Goal: Complete application form

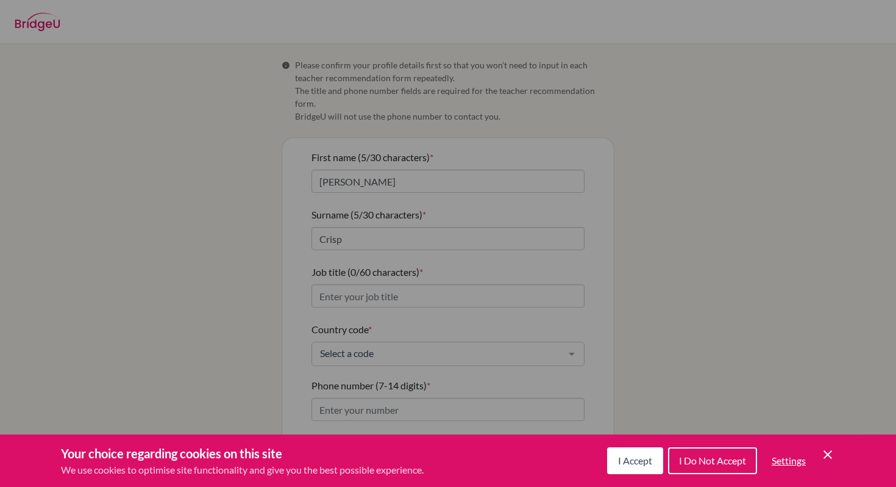
type input "[EMAIL_ADDRESS][DOMAIN_NAME]"
click at [694, 213] on div "Cookie Preferences" at bounding box center [448, 243] width 896 height 487
click at [624, 465] on span "I Accept" at bounding box center [635, 460] width 34 height 12
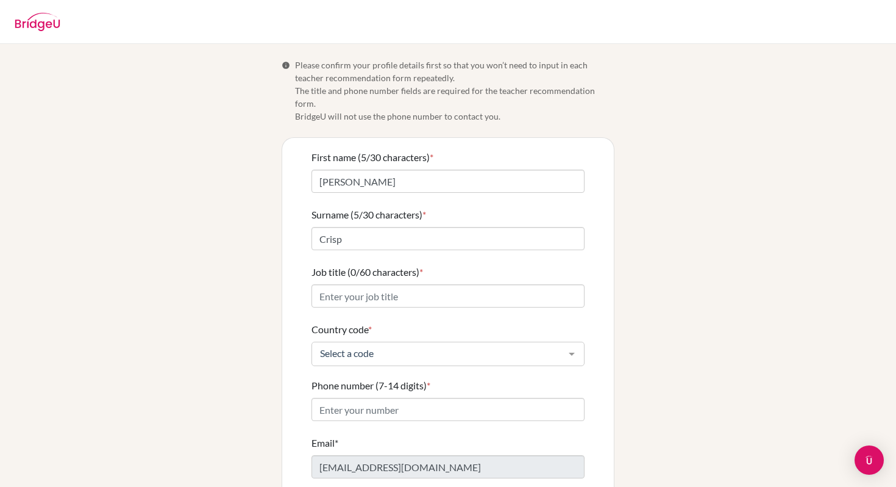
scroll to position [10, 0]
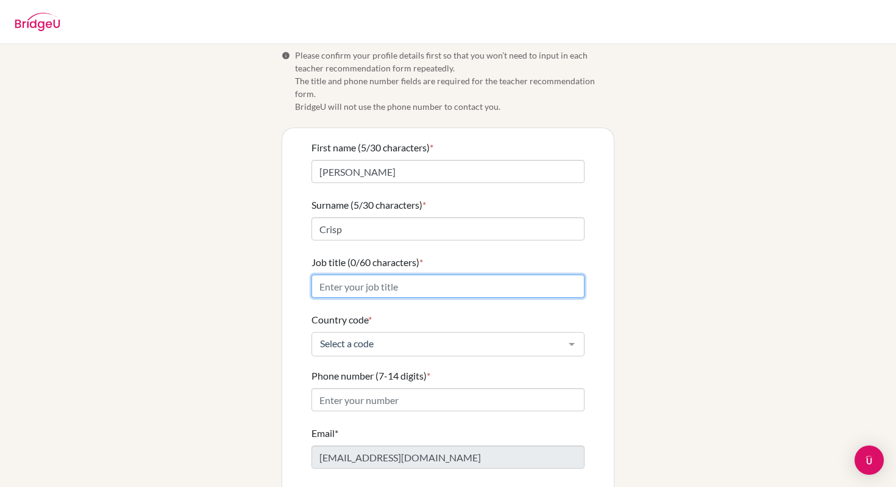
click at [421, 274] on input "Job title (0/60 characters) *" at bounding box center [448, 285] width 273 height 23
type input "Mathematics Teacher"
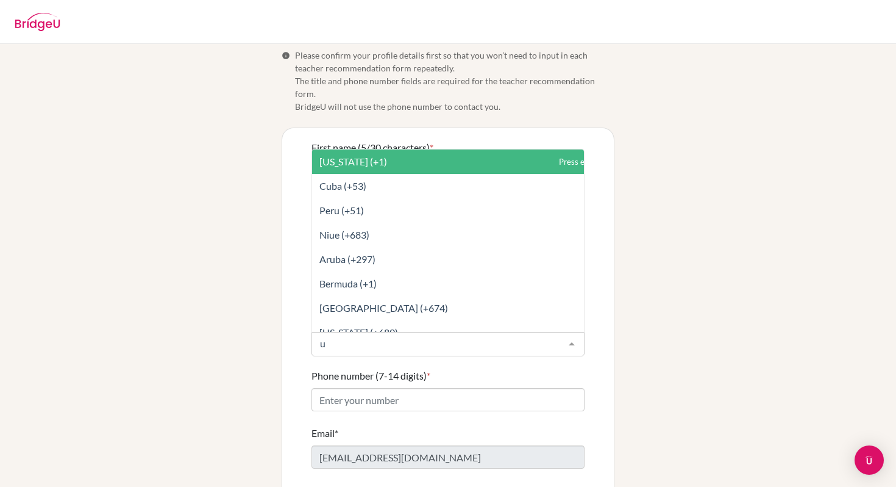
type input "ug"
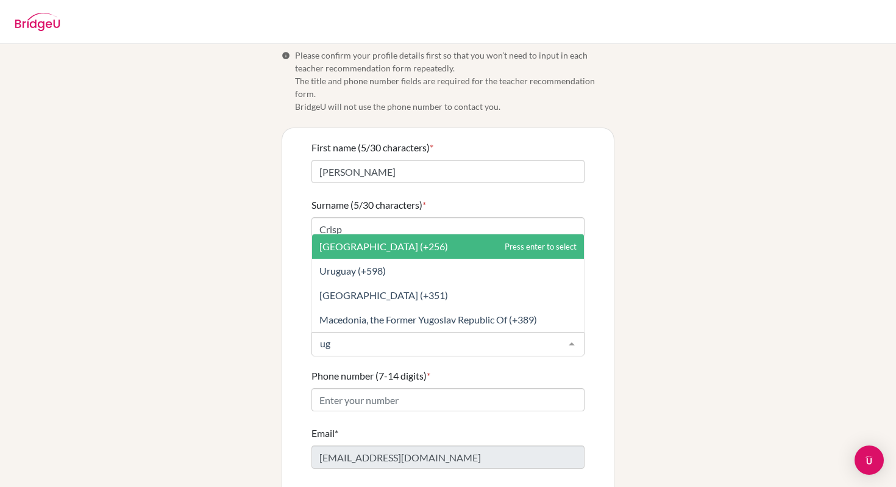
click at [409, 234] on span "[GEOGRAPHIC_DATA] (+256)" at bounding box center [448, 246] width 272 height 24
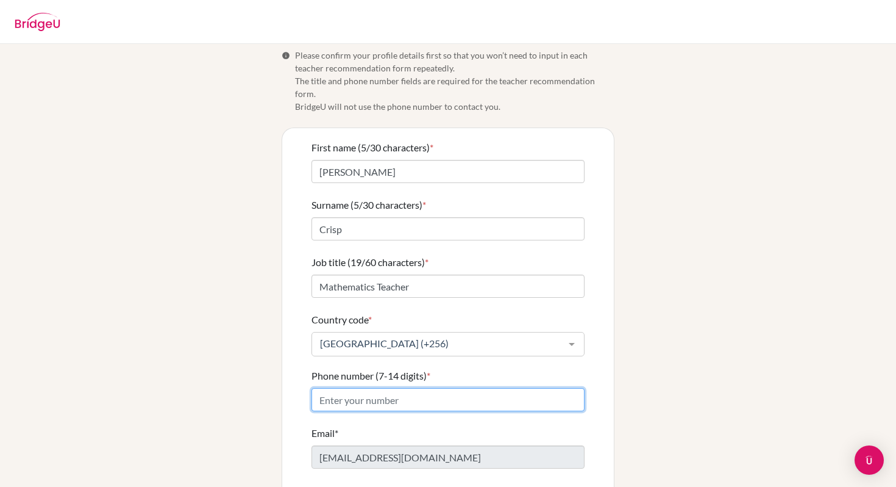
click at [421, 392] on input "Phone number (7-14 digits) *" at bounding box center [448, 399] width 273 height 23
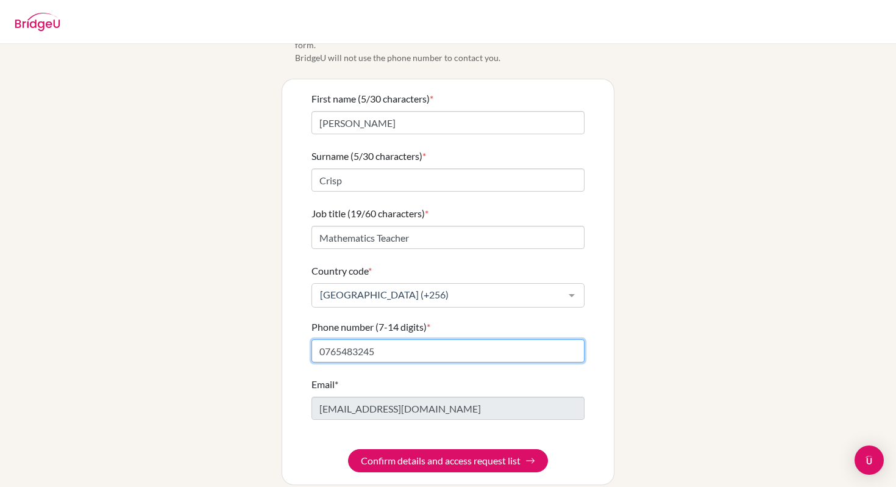
type input "0765483245"
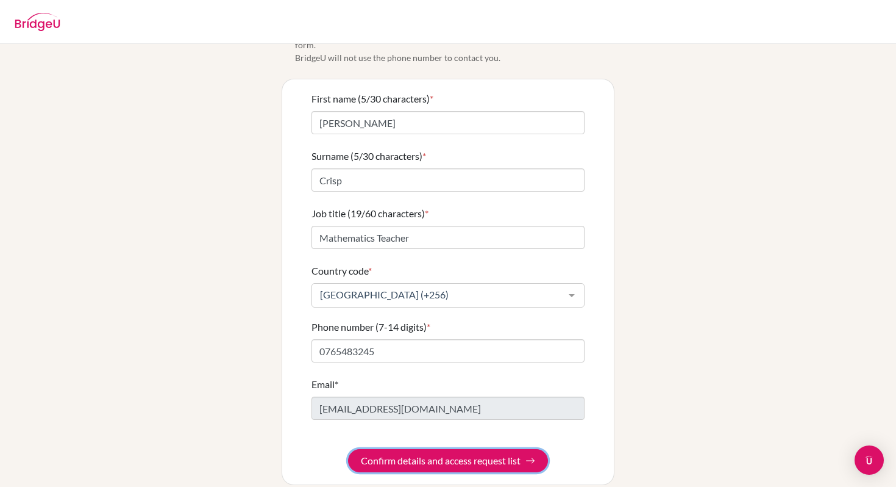
click at [418, 449] on button "Confirm details and access request list" at bounding box center [448, 460] width 200 height 23
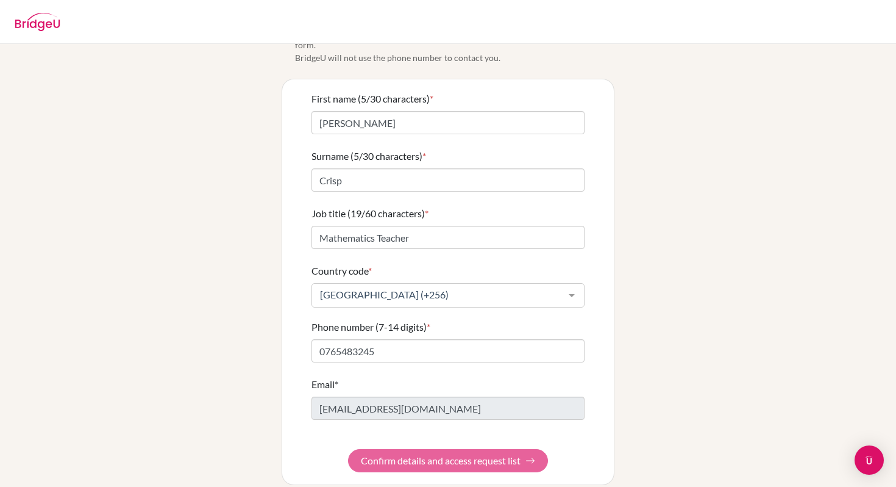
scroll to position [0, 0]
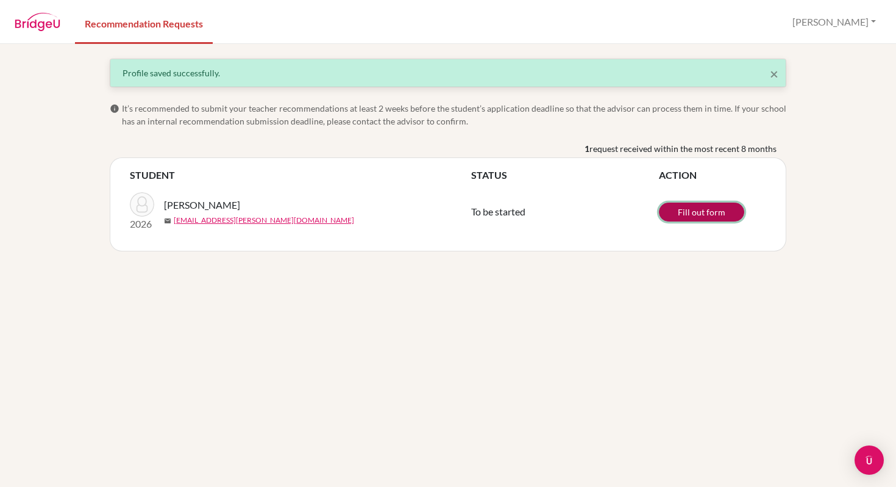
click at [710, 213] on link "Fill out form" at bounding box center [701, 211] width 85 height 19
